Goal: Obtain resource: Obtain resource

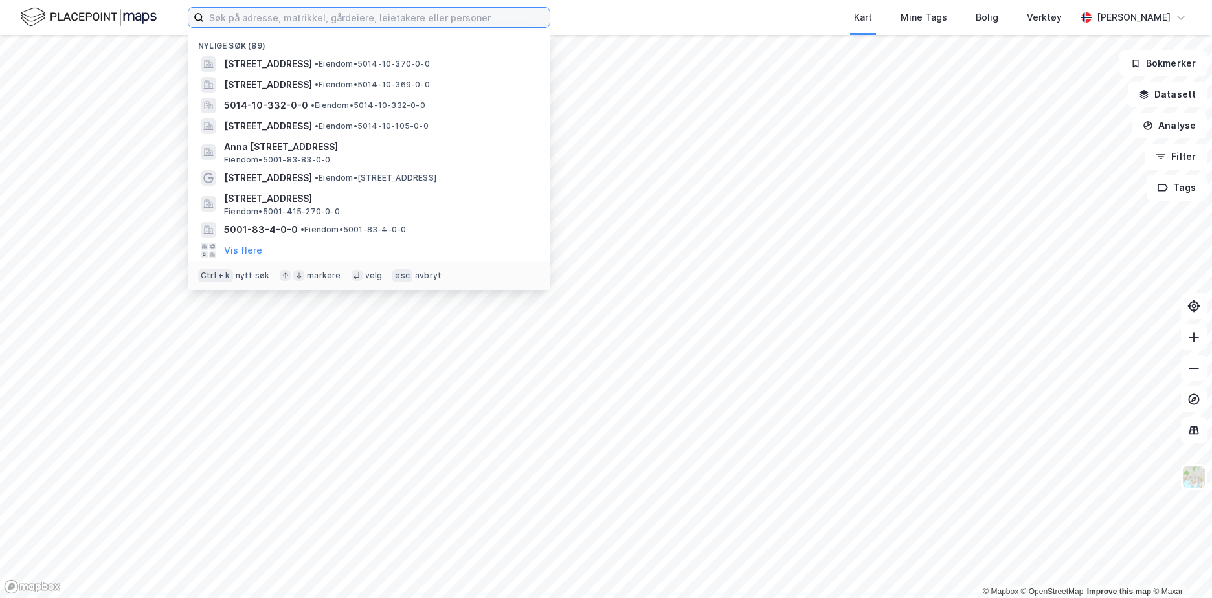
click at [378, 26] on input at bounding box center [377, 17] width 346 height 19
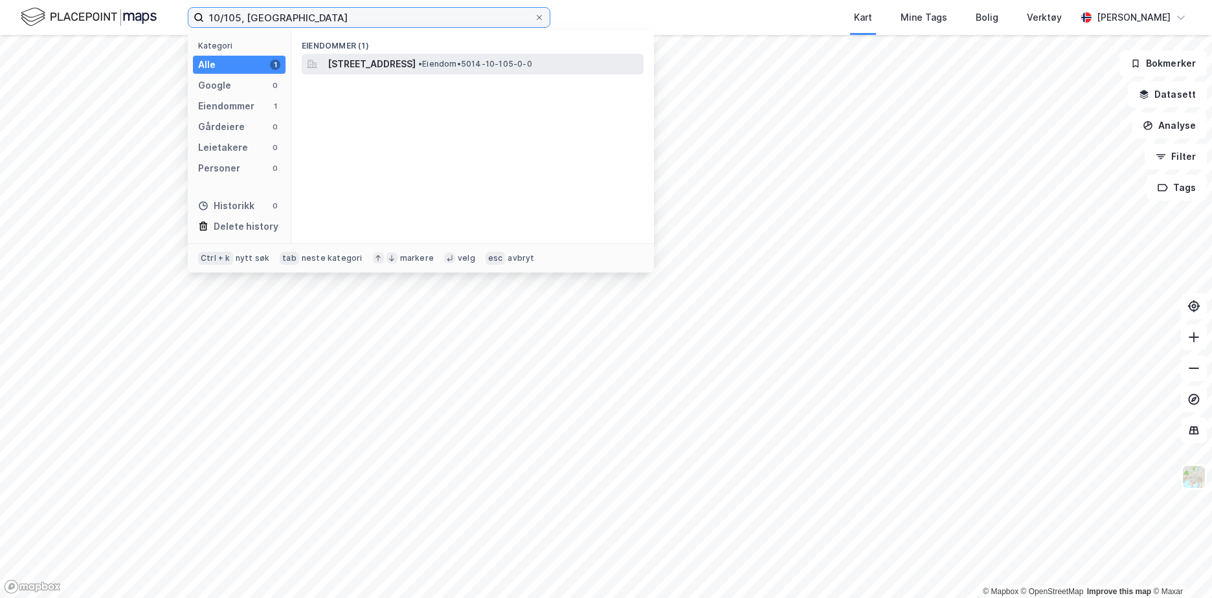
type input "10/105, [GEOGRAPHIC_DATA]"
click at [361, 60] on span "[STREET_ADDRESS]" at bounding box center [372, 64] width 88 height 16
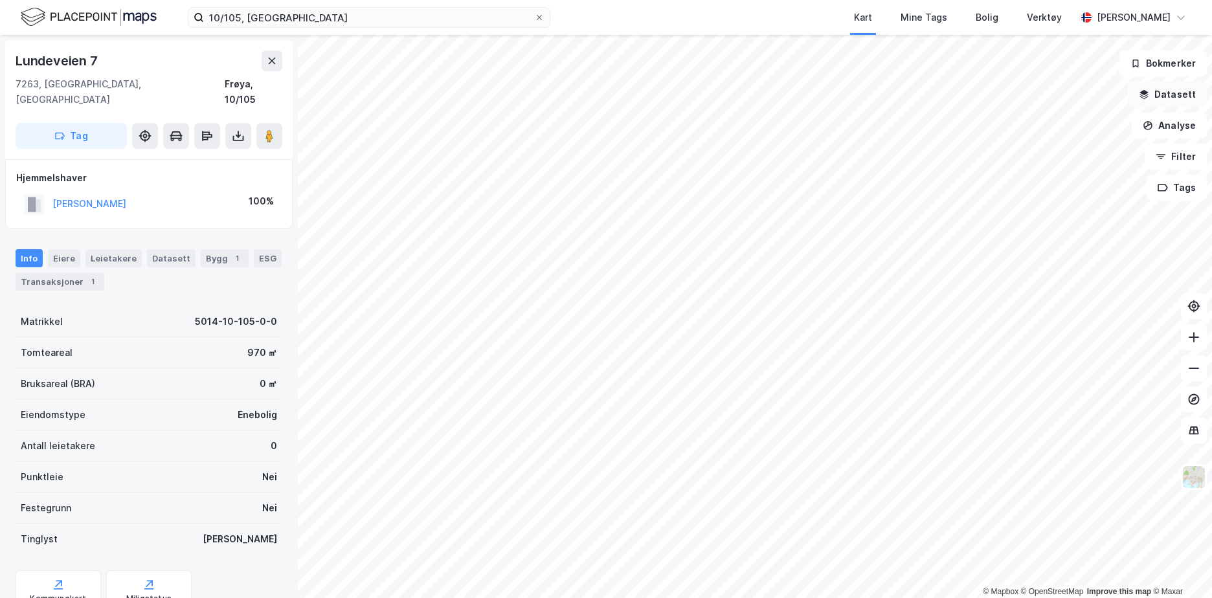
click at [1184, 98] on button "Datasett" at bounding box center [1167, 95] width 79 height 26
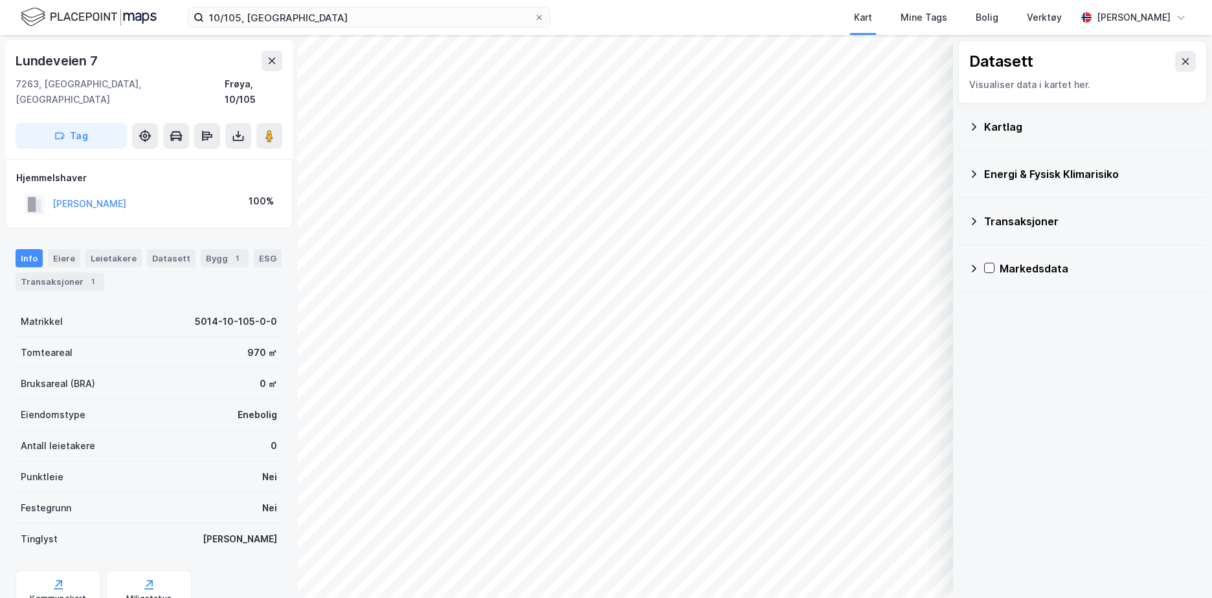
click at [971, 128] on icon at bounding box center [973, 127] width 10 height 10
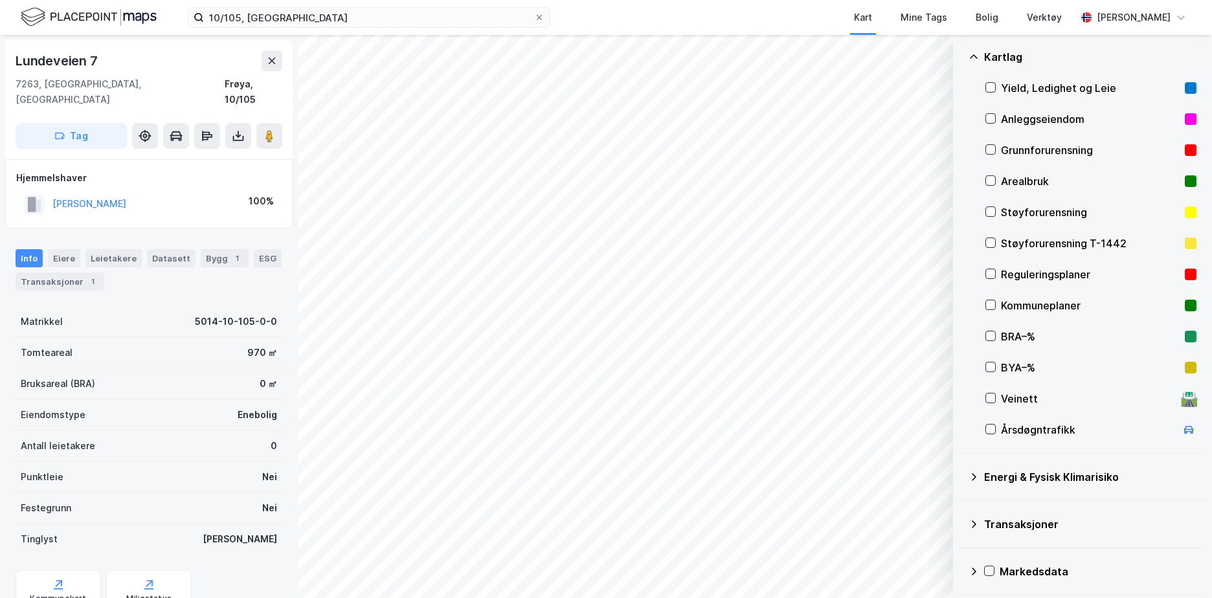
scroll to position [73, 0]
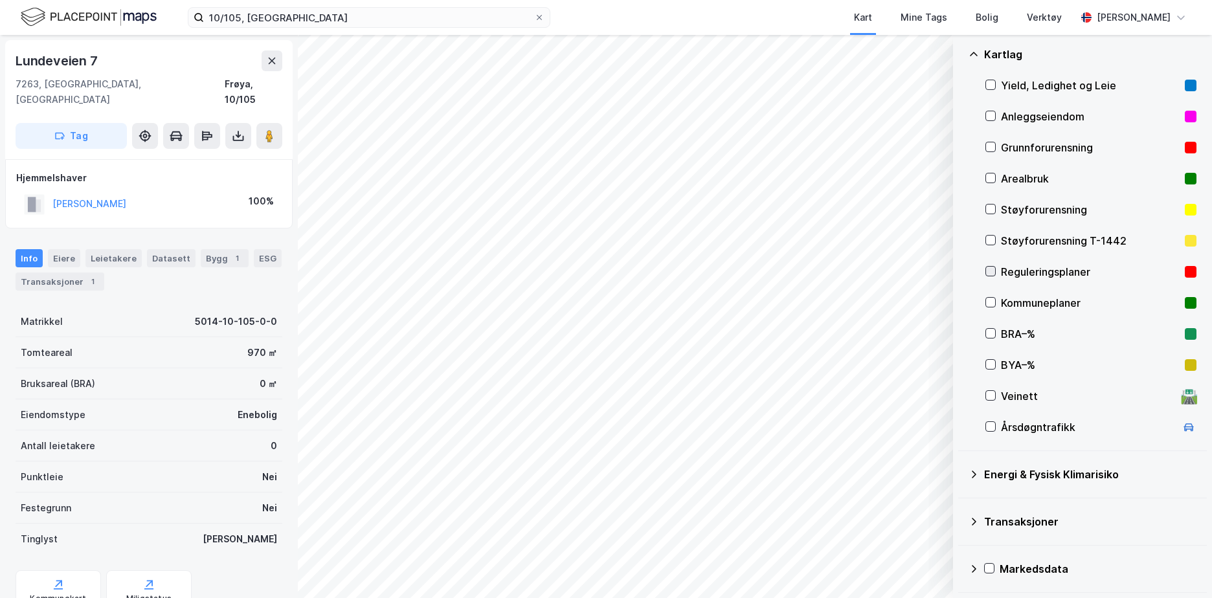
click at [994, 271] on icon at bounding box center [990, 271] width 9 height 9
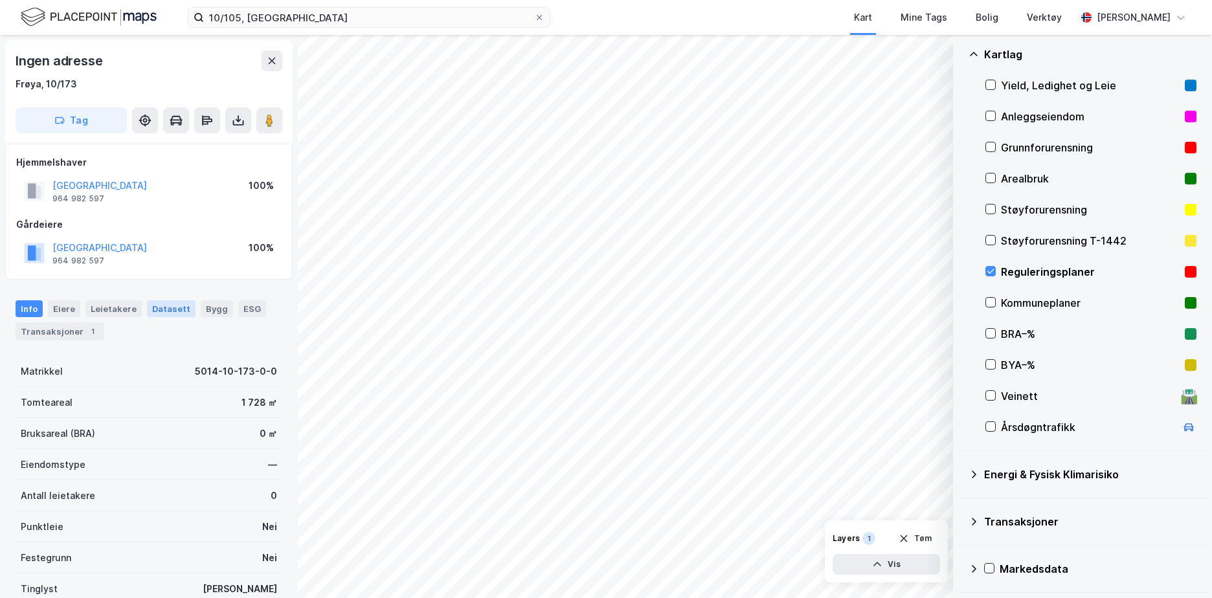
click at [152, 307] on div "Datasett" at bounding box center [171, 308] width 49 height 17
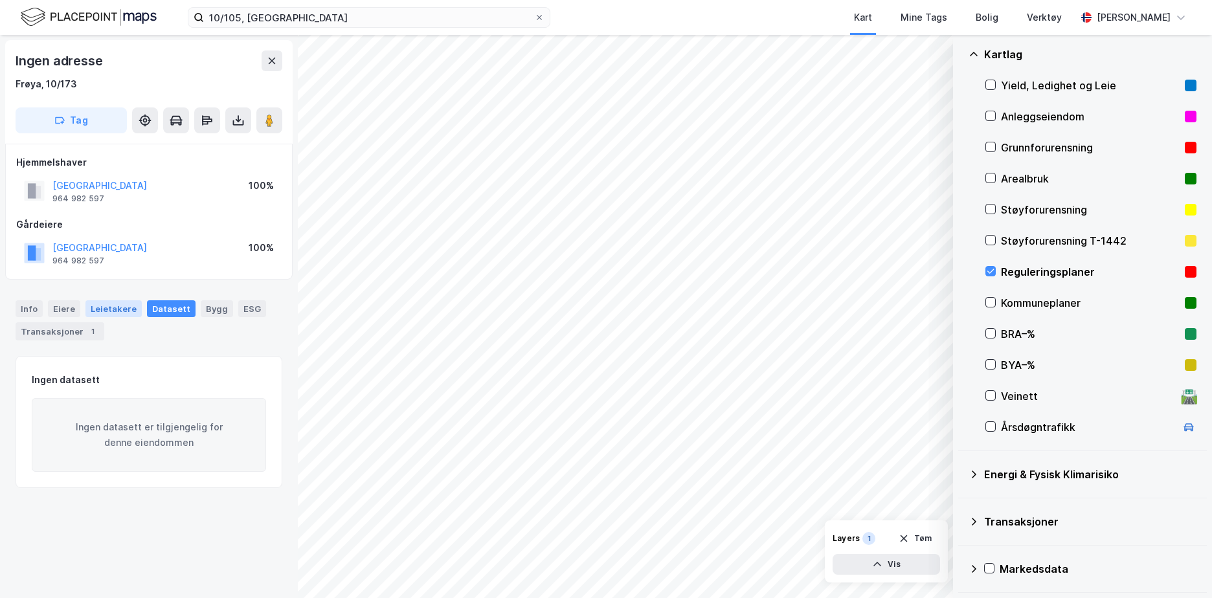
click at [129, 307] on div "Leietakere" at bounding box center [113, 308] width 56 height 17
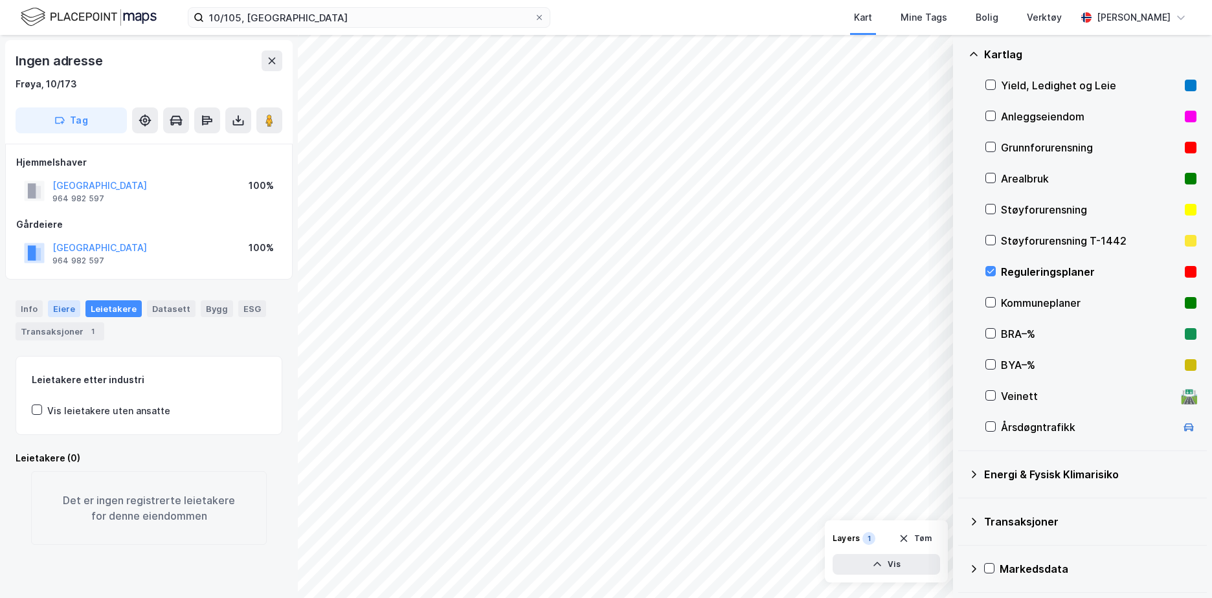
click at [69, 311] on div "Eiere" at bounding box center [64, 308] width 32 height 17
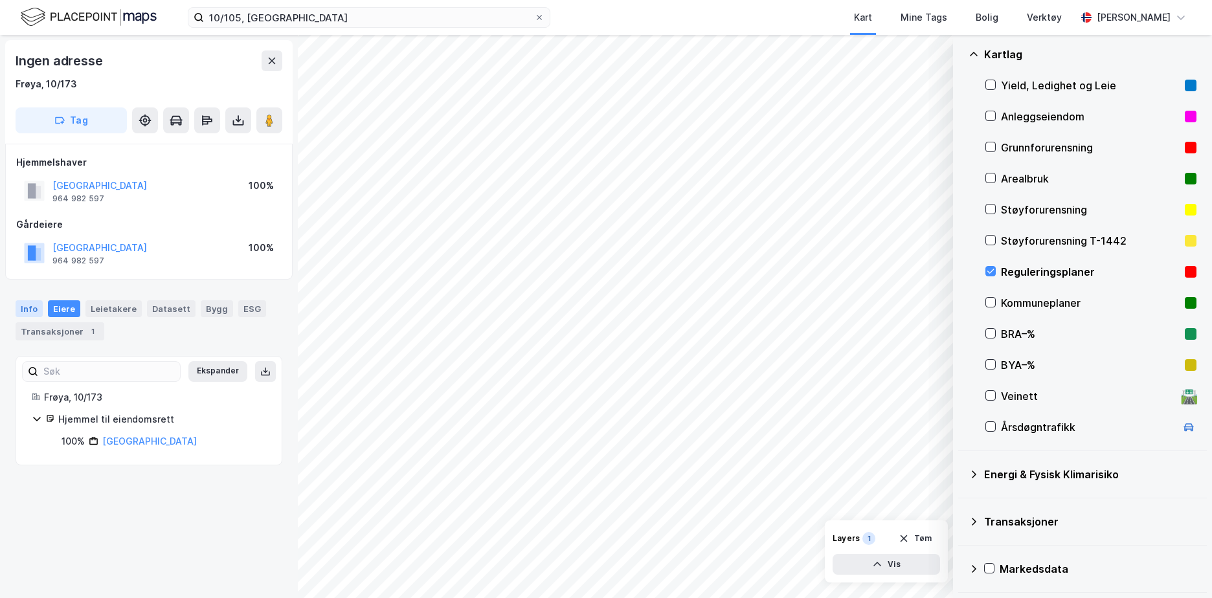
click at [31, 310] on div "Info" at bounding box center [29, 308] width 27 height 17
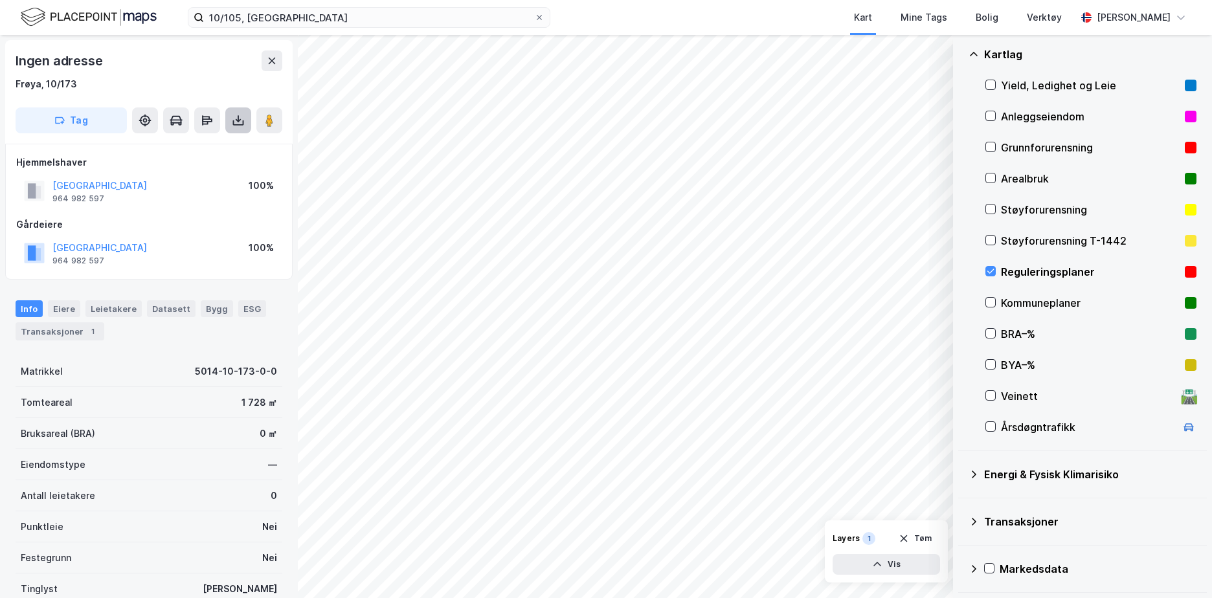
click at [244, 115] on icon at bounding box center [238, 120] width 13 height 13
click at [228, 165] on div "Last ned matrikkelrapport" at bounding box center [190, 167] width 107 height 10
